Goal: Transaction & Acquisition: Purchase product/service

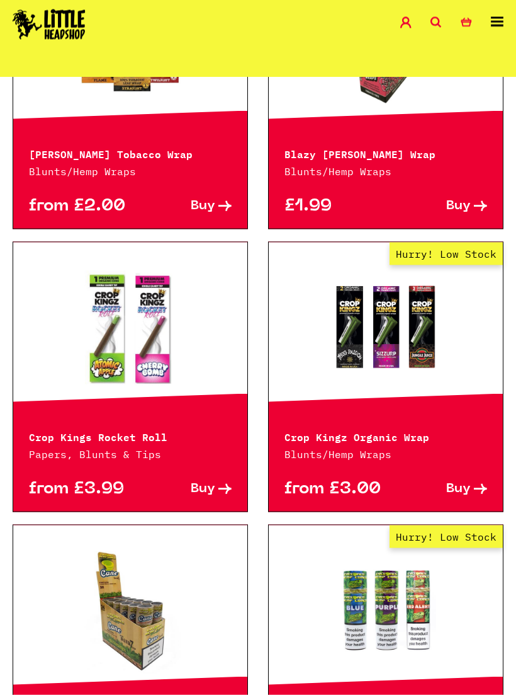
scroll to position [473, 0]
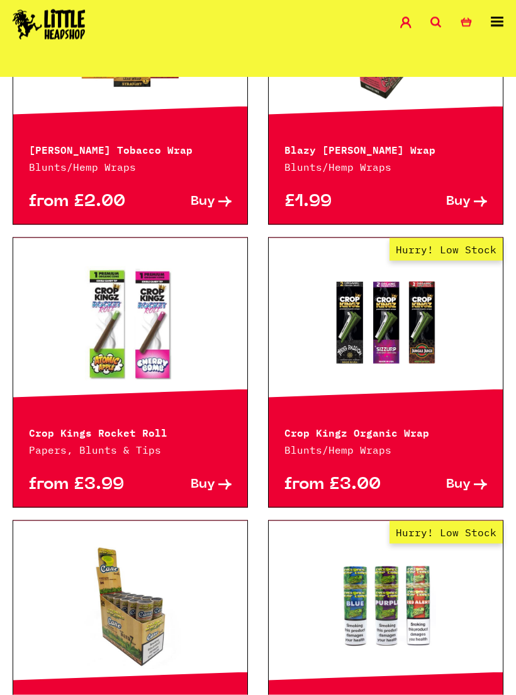
click at [411, 353] on link "Hurry! Low Stock" at bounding box center [386, 323] width 234 height 126
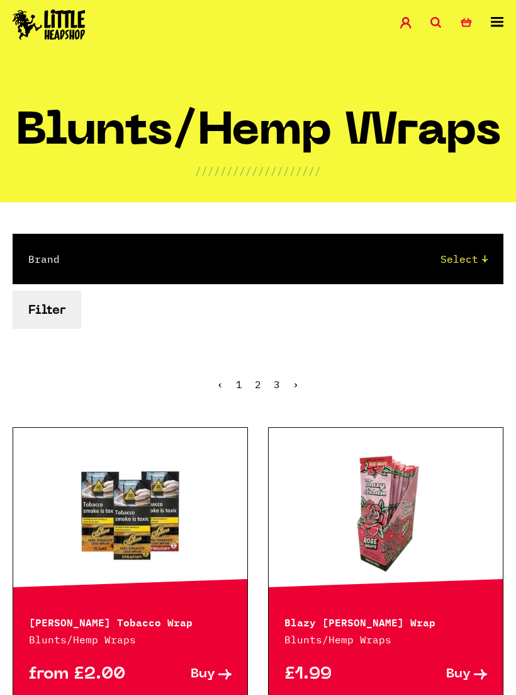
scroll to position [0, 0]
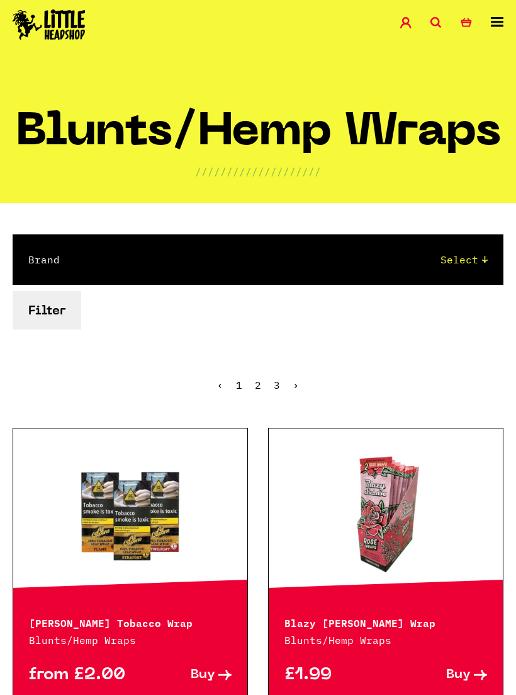
click at [500, 18] on icon at bounding box center [497, 22] width 13 height 10
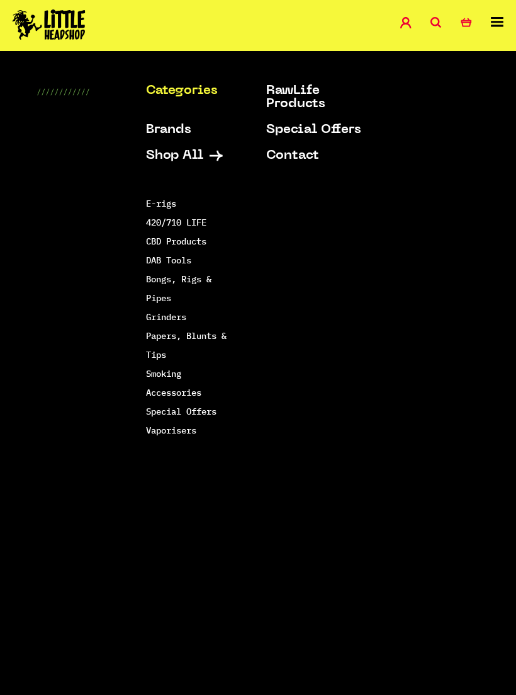
click at [163, 120] on ul "Categories Shop All Brands RawLife Products Special Offers Contact" at bounding box center [281, 129] width 271 height 91
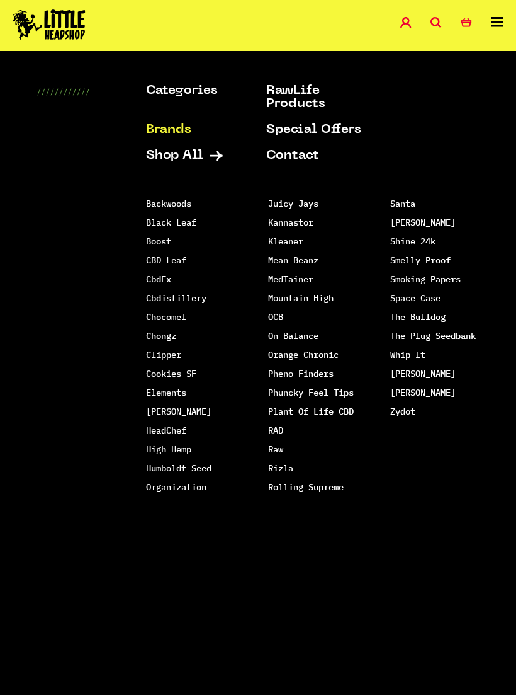
click at [442, 22] on link "Search" at bounding box center [446, 24] width 30 height 14
click at [442, 18] on icon at bounding box center [436, 22] width 11 height 11
click at [443, 25] on link "Search" at bounding box center [446, 24] width 30 height 14
click at [66, 166] on div "Categories Shop All Brands RawLife Products Special Offers Contact Backwoods Bl…" at bounding box center [258, 396] width 516 height 625
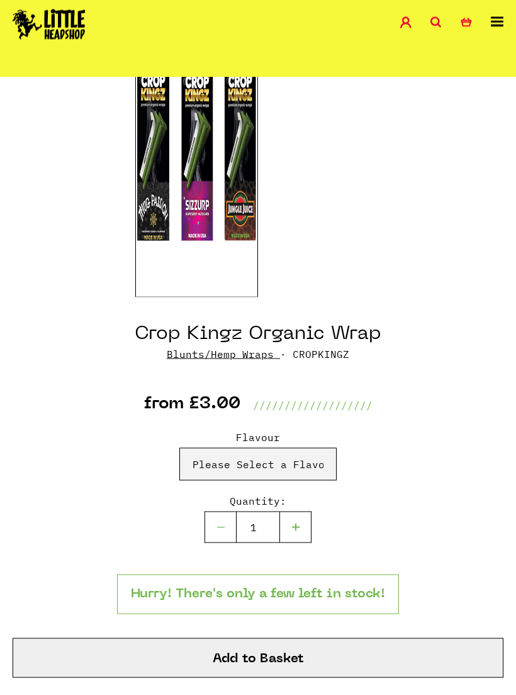
scroll to position [241, 0]
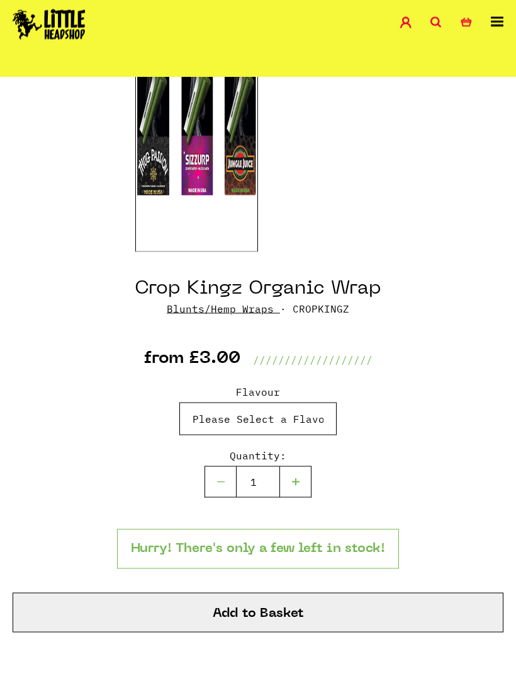
click at [300, 414] on select "Please Select a Flavour Thug Passion - £3.00 Sizzurp - £3.00 Jungle Juice - £3.…" at bounding box center [258, 418] width 157 height 33
select select "862"
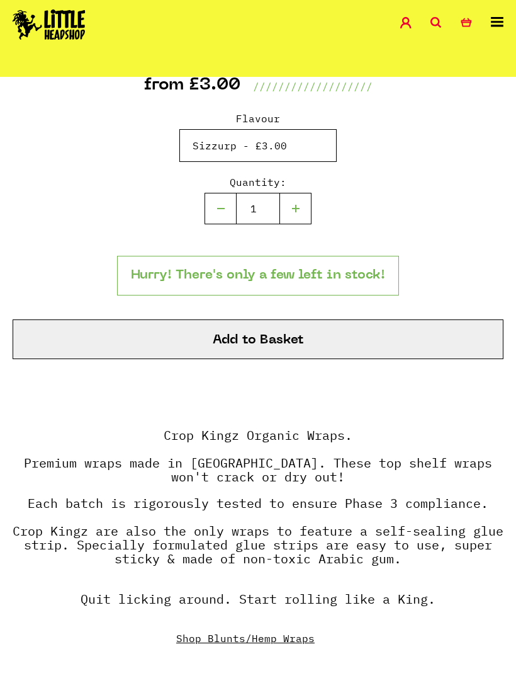
scroll to position [451, 0]
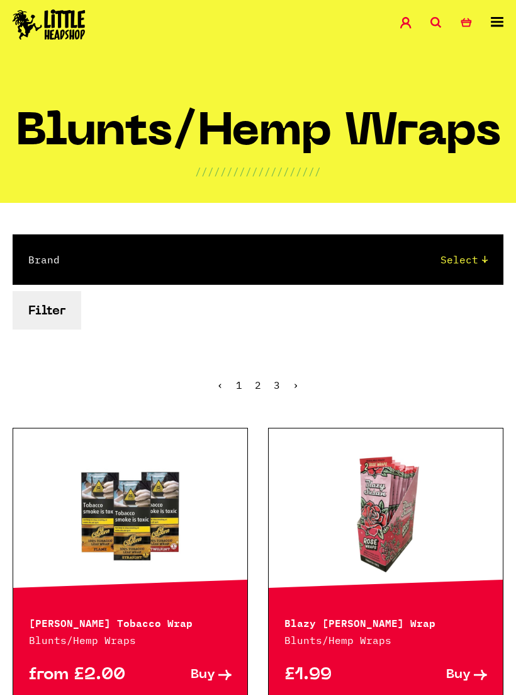
click at [445, 21] on link "Search" at bounding box center [446, 24] width 30 height 14
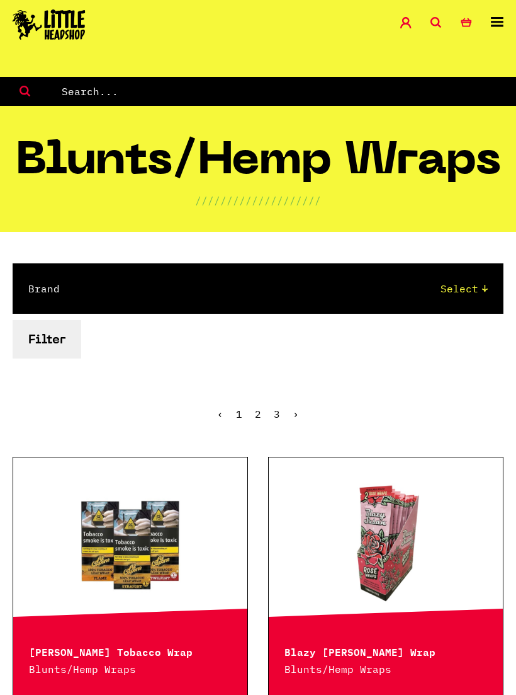
click at [106, 90] on input "text" at bounding box center [288, 91] width 457 height 16
type input "Twisted hemp wraps"
